Goal: Find specific page/section: Find specific page/section

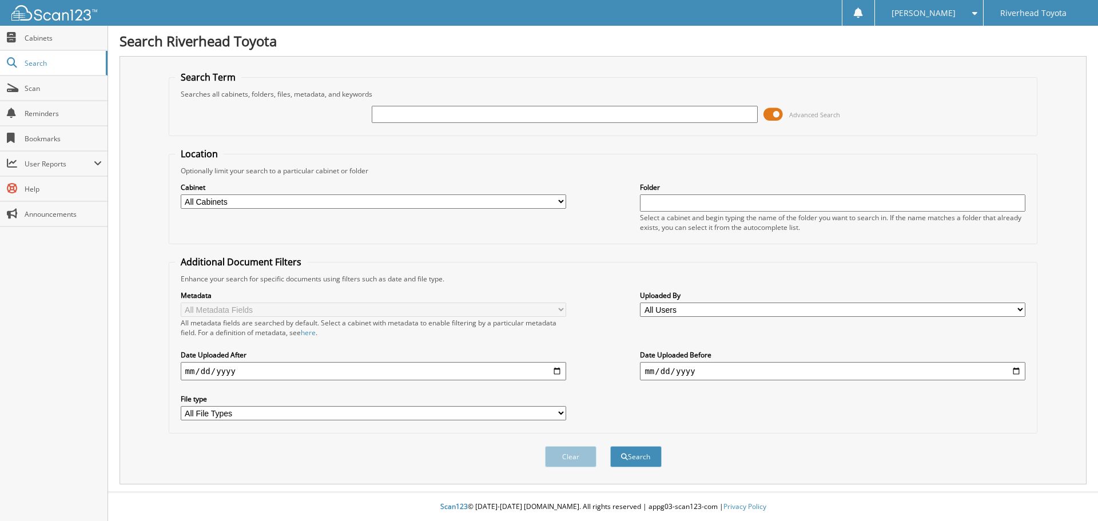
click at [461, 112] on input "text" at bounding box center [565, 114] width 386 height 17
type input "57938"
click at [610, 446] on button "Search" at bounding box center [635, 456] width 51 height 21
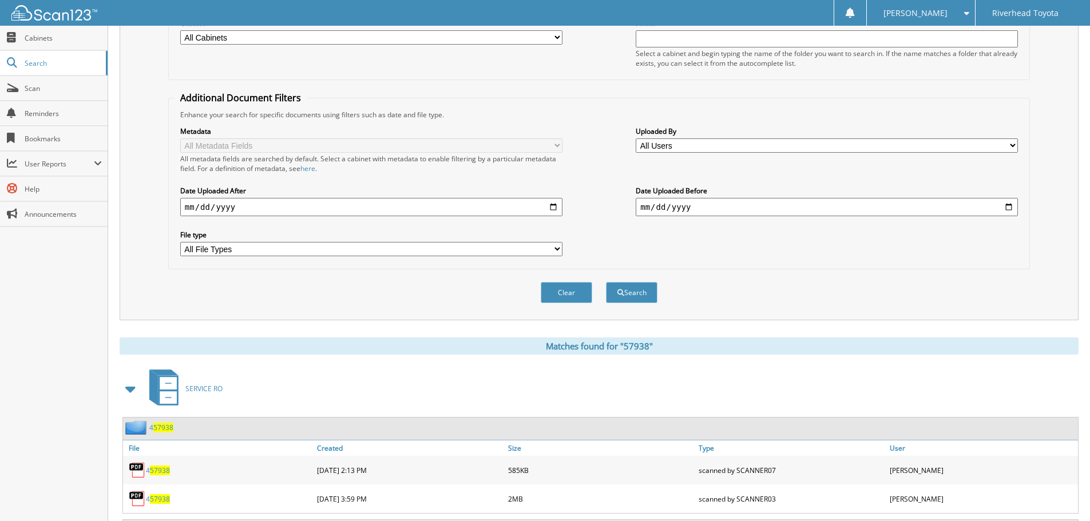
scroll to position [339, 0]
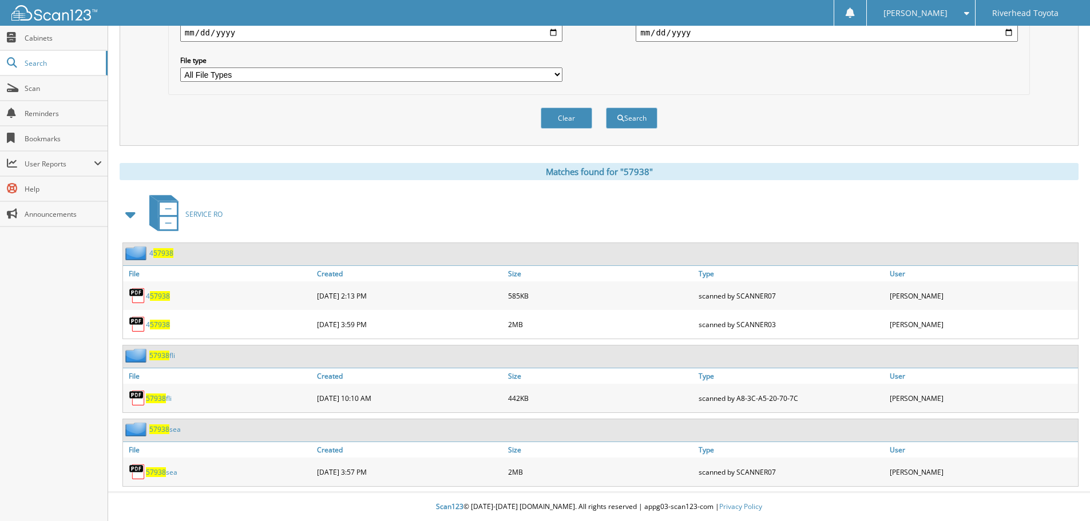
click at [163, 398] on span "57938" at bounding box center [156, 399] width 20 height 10
click at [163, 397] on span "57938" at bounding box center [156, 399] width 20 height 10
